Goal: Task Accomplishment & Management: Complete application form

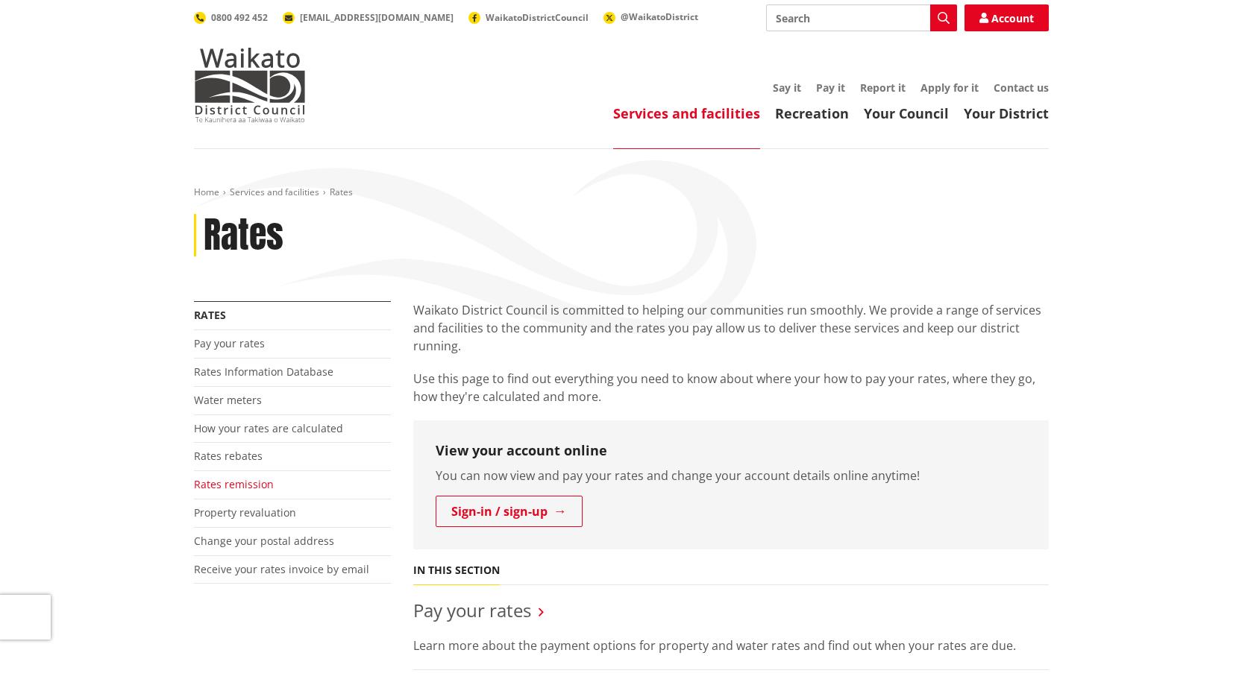
click at [254, 486] on link "Rates remission" at bounding box center [234, 484] width 80 height 14
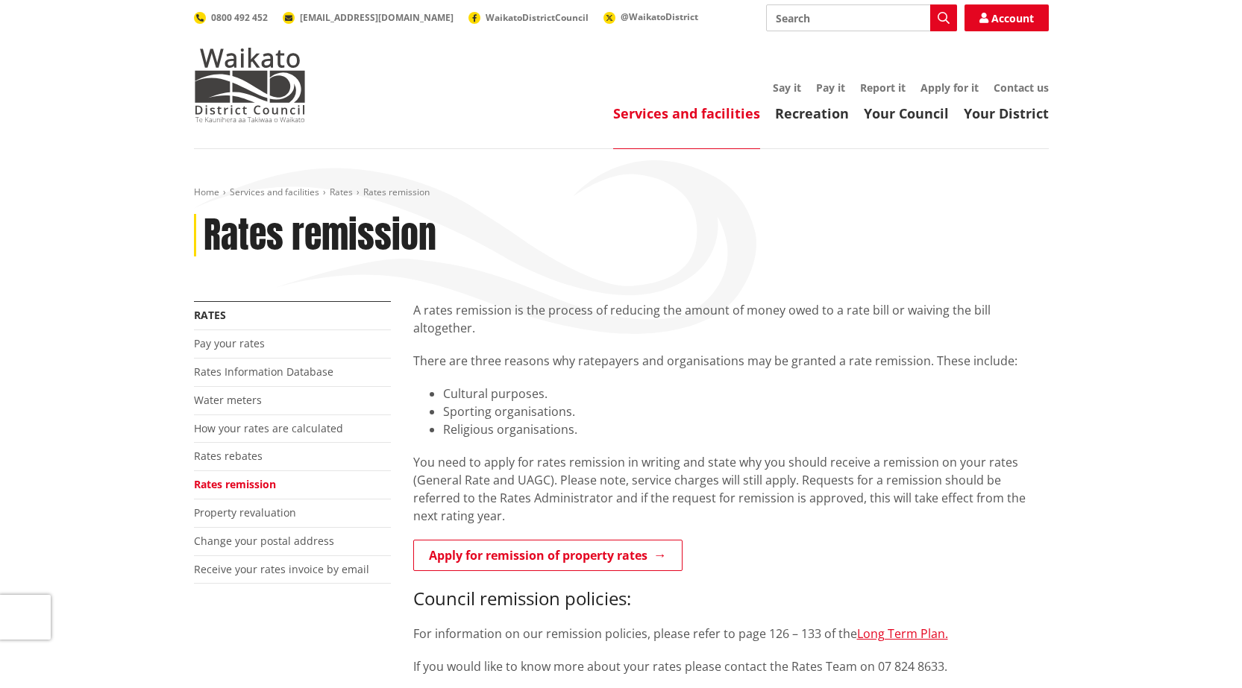
scroll to position [75, 0]
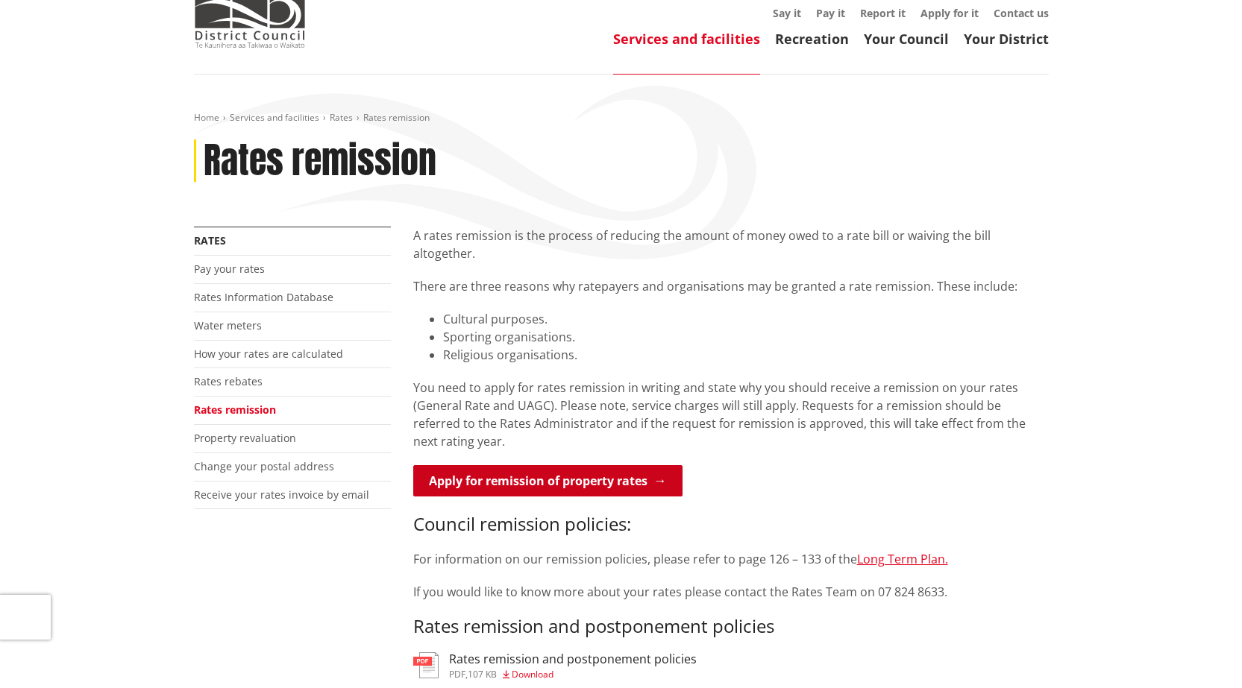
click at [647, 465] on link "Apply for remission of property rates" at bounding box center [547, 480] width 269 height 31
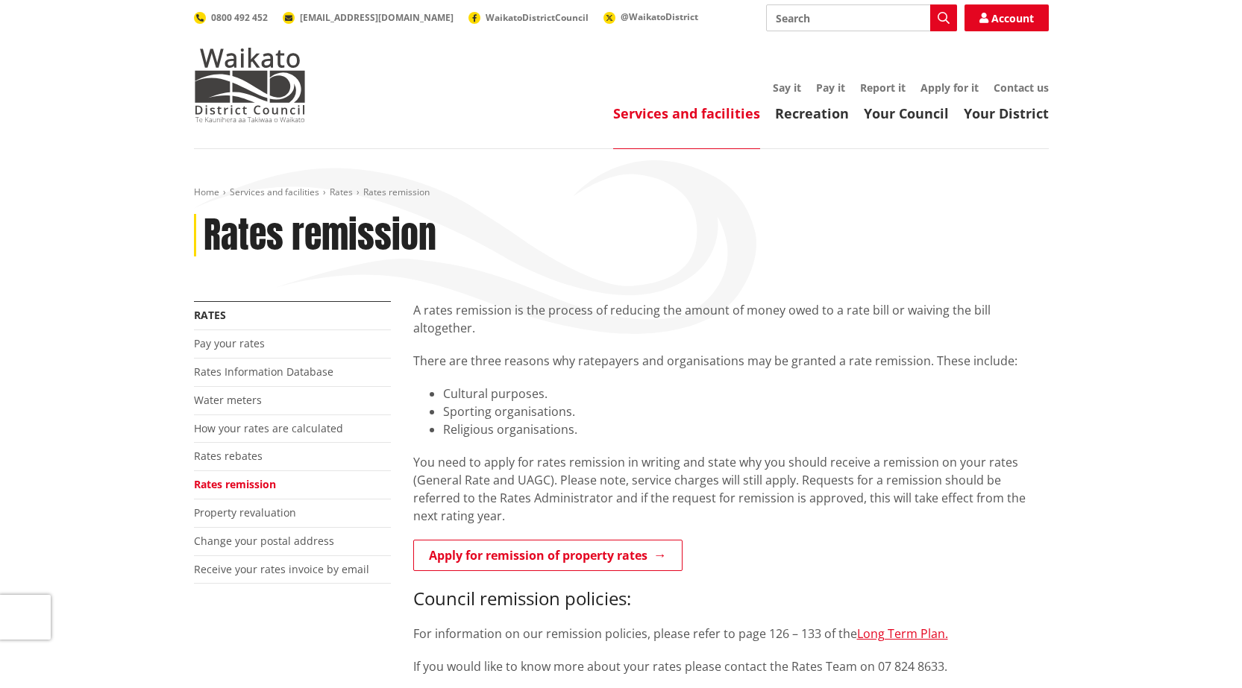
scroll to position [75, 0]
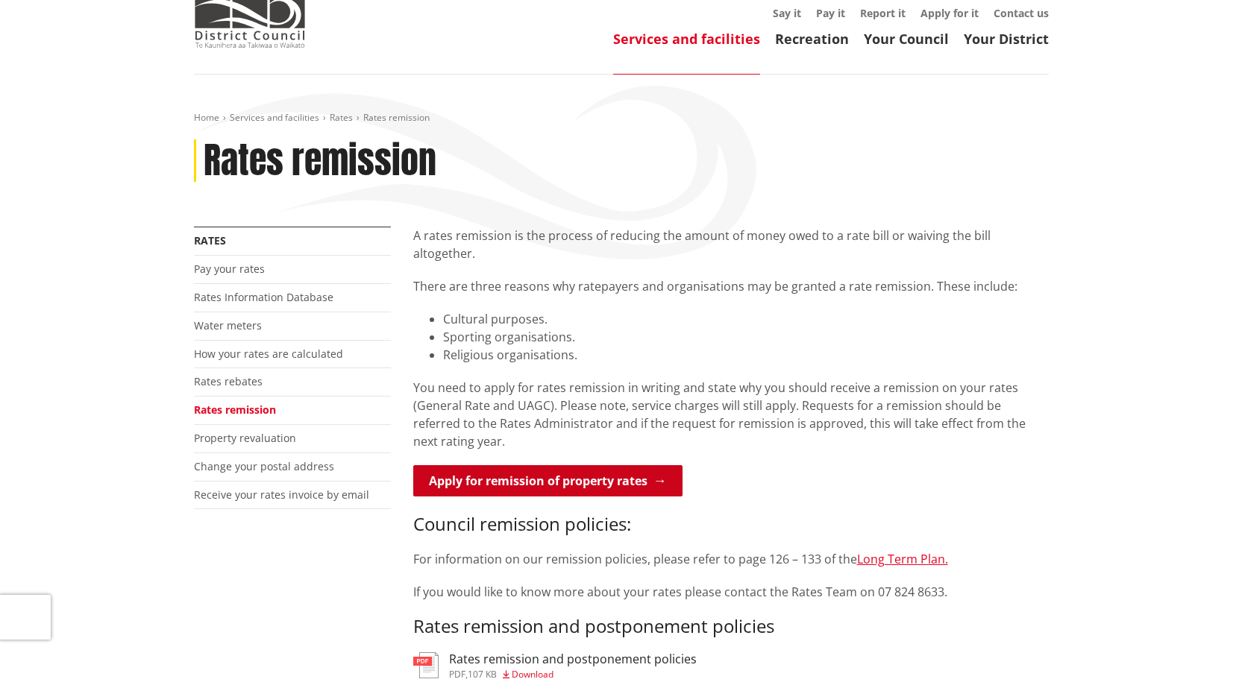
click at [608, 467] on link "Apply for remission of property rates" at bounding box center [547, 480] width 269 height 31
